Goal: Task Accomplishment & Management: Manage account settings

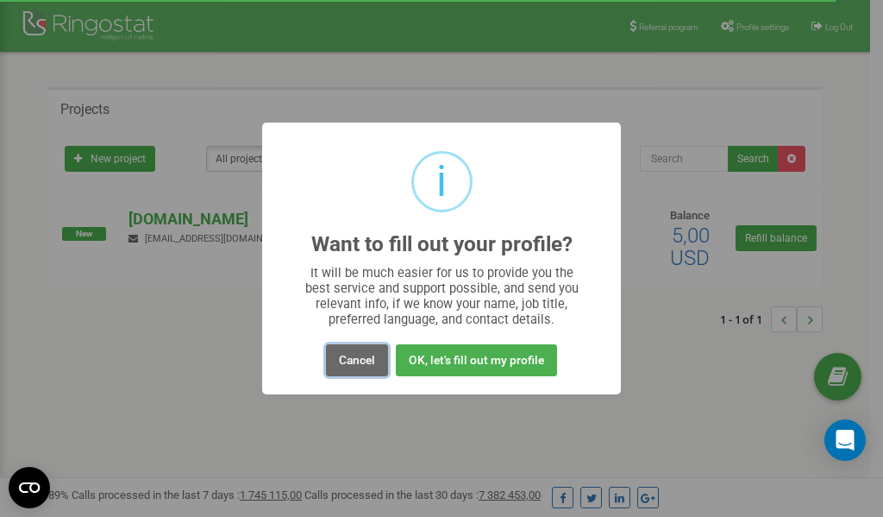
click at [363, 358] on button "Cancel" at bounding box center [357, 360] width 62 height 32
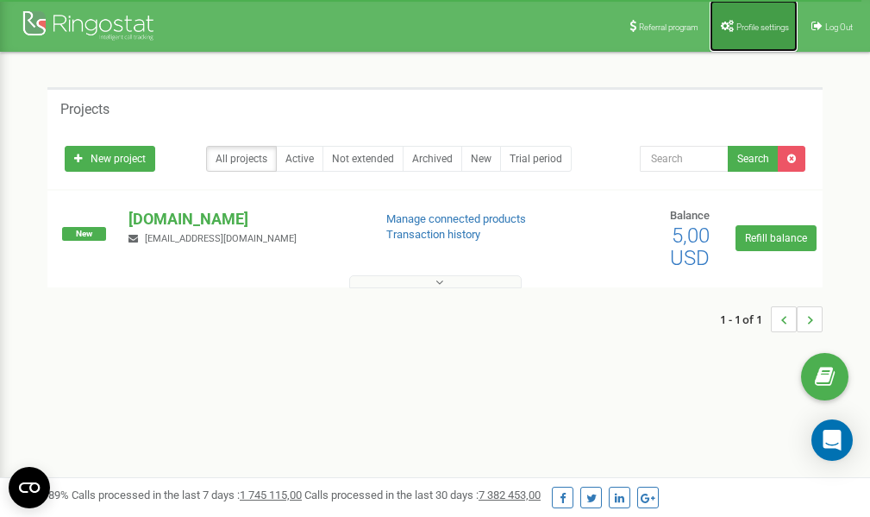
click at [763, 23] on span "Profile settings" at bounding box center [762, 26] width 53 height 9
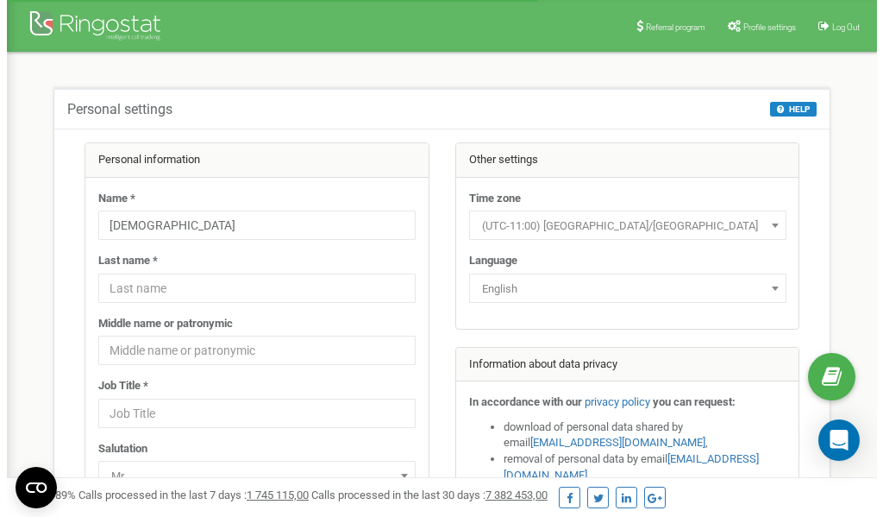
scroll to position [86, 0]
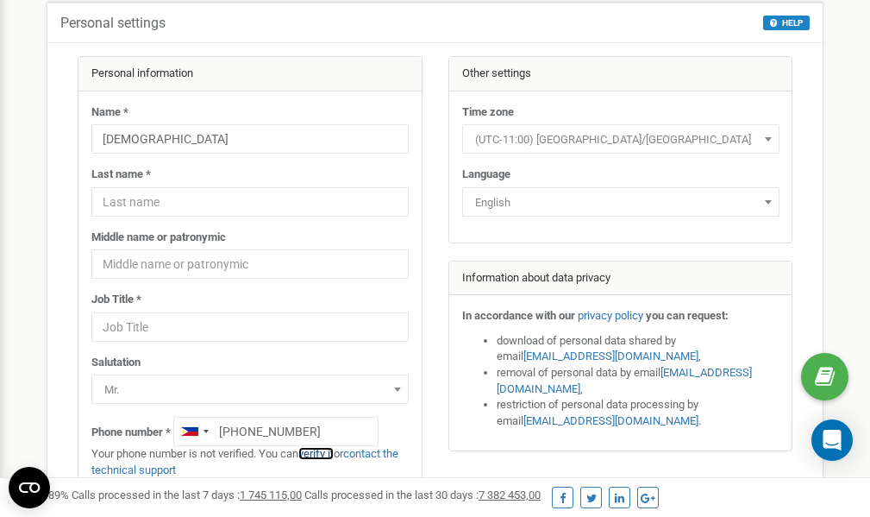
click at [329, 454] on link "verify it" at bounding box center [315, 453] width 35 height 13
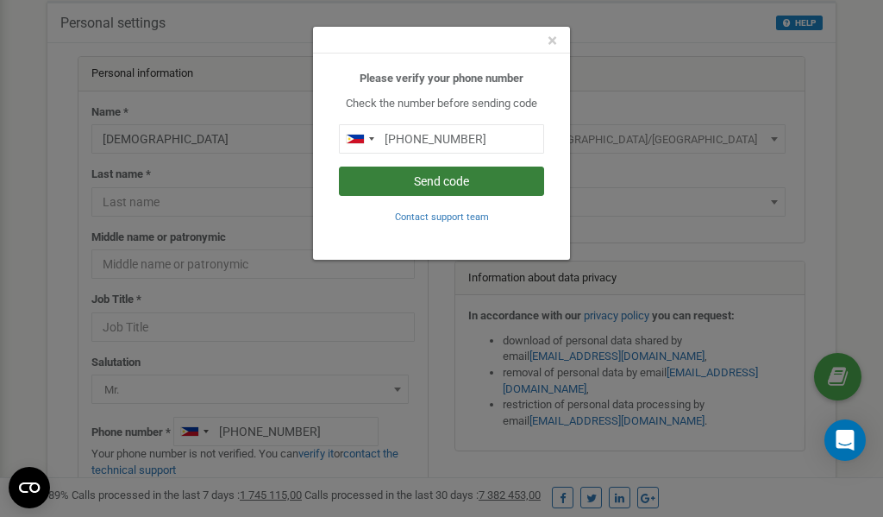
click at [411, 183] on button "Send code" at bounding box center [441, 180] width 205 height 29
